Goal: Information Seeking & Learning: Learn about a topic

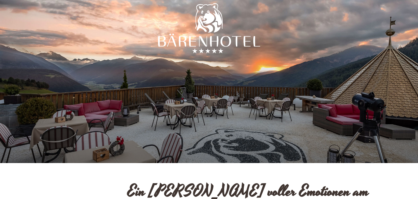
scroll to position [174, 0]
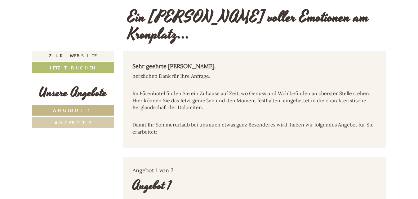
click at [73, 107] on span "Angebot 1" at bounding box center [73, 110] width 40 height 6
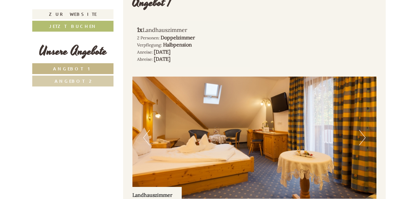
scroll to position [381, 0]
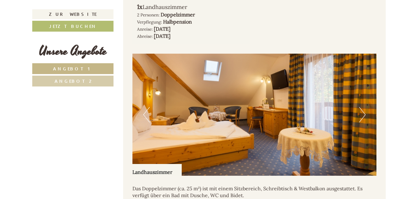
click at [364, 107] on button "Next" at bounding box center [362, 115] width 7 height 16
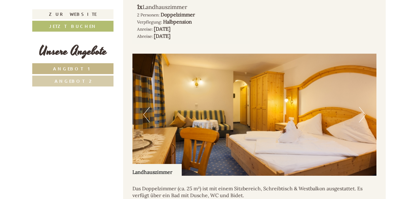
click at [364, 107] on button "Next" at bounding box center [362, 115] width 7 height 16
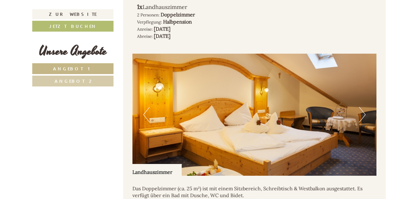
click at [364, 107] on button "Next" at bounding box center [362, 115] width 7 height 16
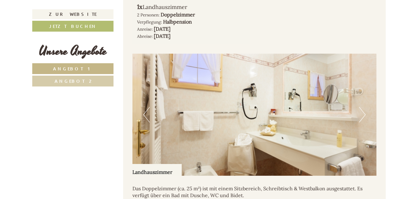
click at [364, 107] on button "Next" at bounding box center [362, 115] width 7 height 16
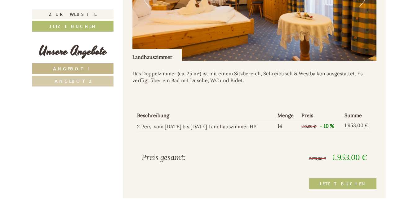
scroll to position [507, 0]
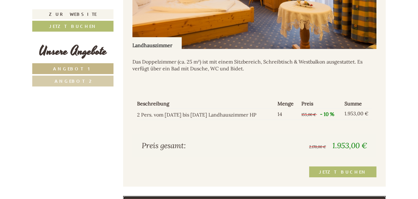
click at [230, 196] on link "ALLE ANGEBOTE" at bounding box center [254, 201] width 263 height 11
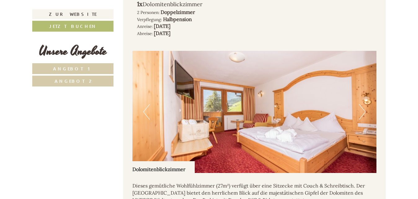
scroll to position [705, 0]
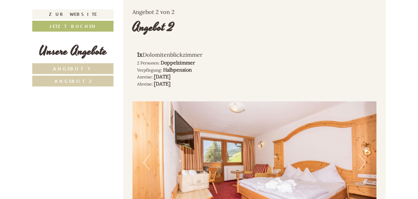
click at [364, 155] on button "Next" at bounding box center [362, 163] width 7 height 16
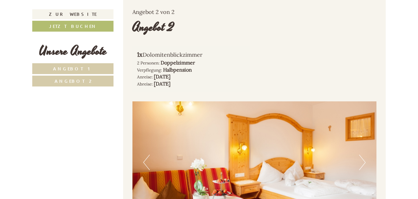
click at [364, 155] on button "Next" at bounding box center [362, 163] width 7 height 16
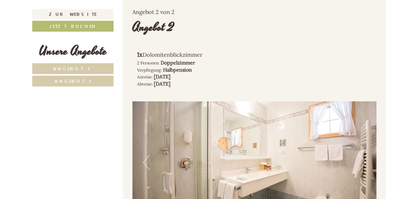
click at [364, 155] on button "Next" at bounding box center [362, 163] width 7 height 16
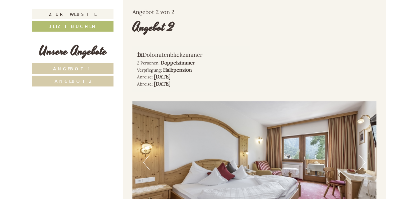
click at [364, 155] on button "Next" at bounding box center [362, 163] width 7 height 16
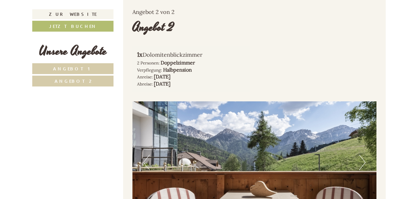
click at [364, 155] on button "Next" at bounding box center [362, 163] width 7 height 16
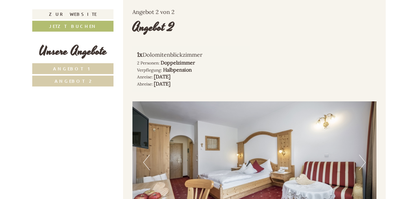
click at [364, 155] on button "Next" at bounding box center [362, 163] width 7 height 16
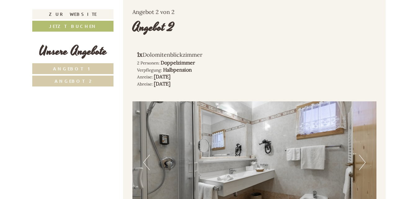
click at [364, 155] on button "Next" at bounding box center [362, 163] width 7 height 16
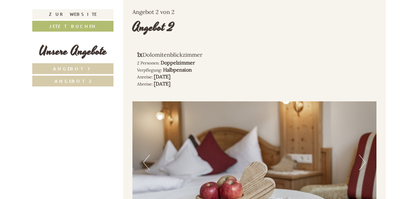
click at [364, 155] on button "Next" at bounding box center [362, 163] width 7 height 16
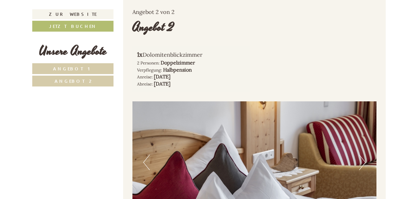
click at [364, 155] on button "Next" at bounding box center [362, 163] width 7 height 16
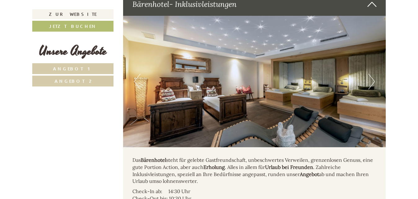
scroll to position [1107, 0]
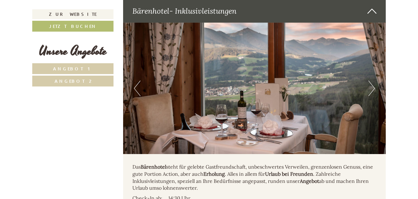
click at [372, 81] on button "Next" at bounding box center [371, 89] width 7 height 16
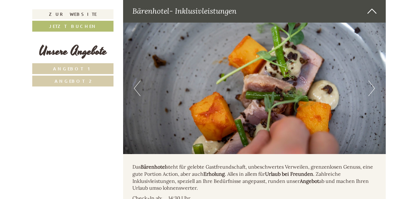
click at [372, 81] on button "Next" at bounding box center [371, 89] width 7 height 16
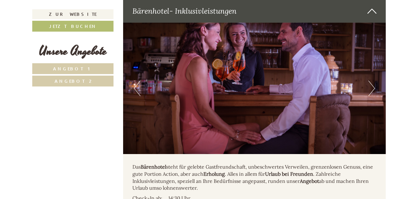
click at [372, 81] on button "Next" at bounding box center [371, 89] width 7 height 16
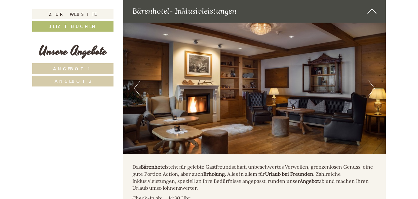
click at [372, 81] on button "Next" at bounding box center [371, 89] width 7 height 16
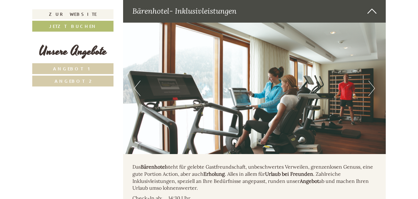
click at [372, 81] on button "Next" at bounding box center [371, 89] width 7 height 16
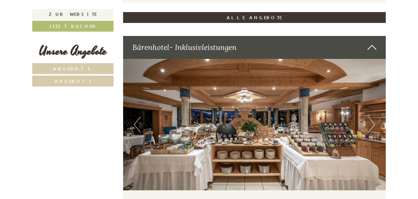
scroll to position [1070, 0]
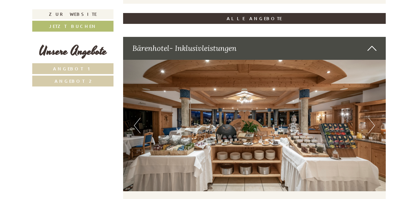
click at [374, 118] on button "Next" at bounding box center [371, 126] width 7 height 16
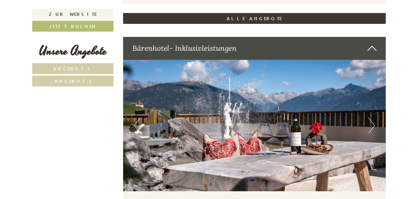
click at [374, 118] on button "Next" at bounding box center [371, 126] width 7 height 16
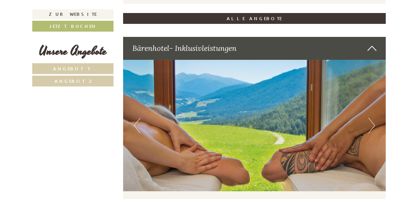
click at [374, 118] on button "Next" at bounding box center [371, 126] width 7 height 16
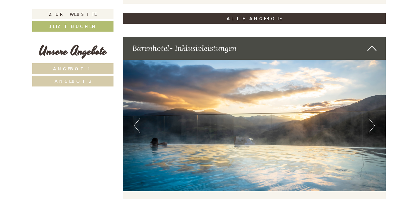
click at [374, 118] on button "Next" at bounding box center [371, 126] width 7 height 16
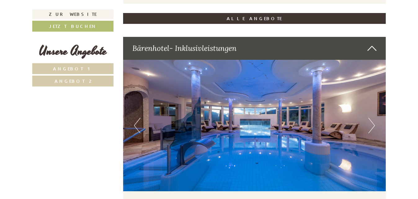
click at [374, 118] on button "Next" at bounding box center [371, 126] width 7 height 16
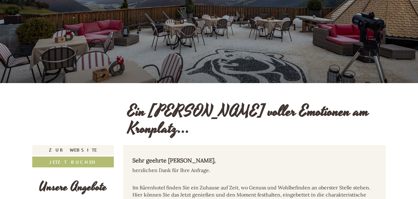
scroll to position [136, 0]
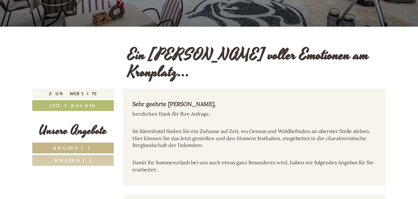
click at [53, 143] on link "Angebot 1" at bounding box center [73, 148] width 82 height 11
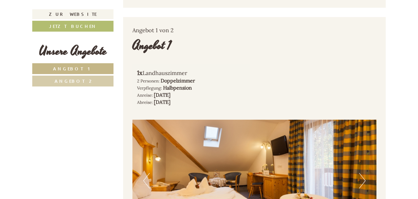
click at [74, 85] on link "Angebot 2" at bounding box center [72, 81] width 81 height 11
